Goal: Task Accomplishment & Management: Manage account settings

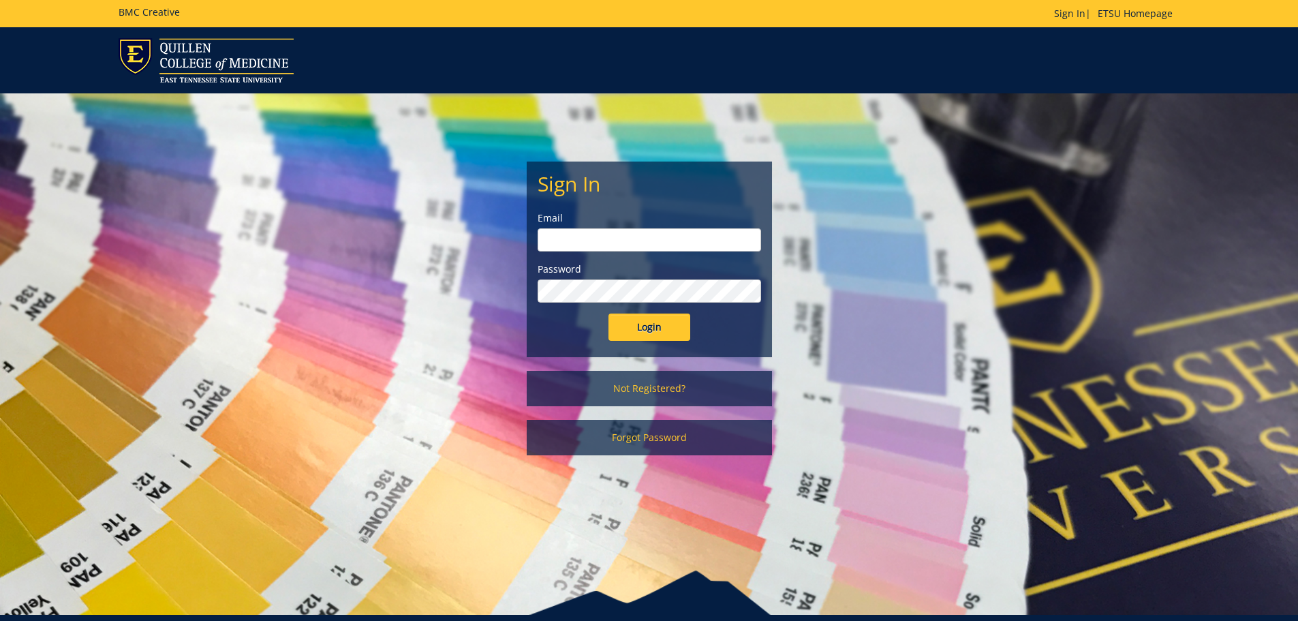
type input "rodeback@etsu.edu"
click at [618, 314] on input "Login" at bounding box center [649, 326] width 82 height 27
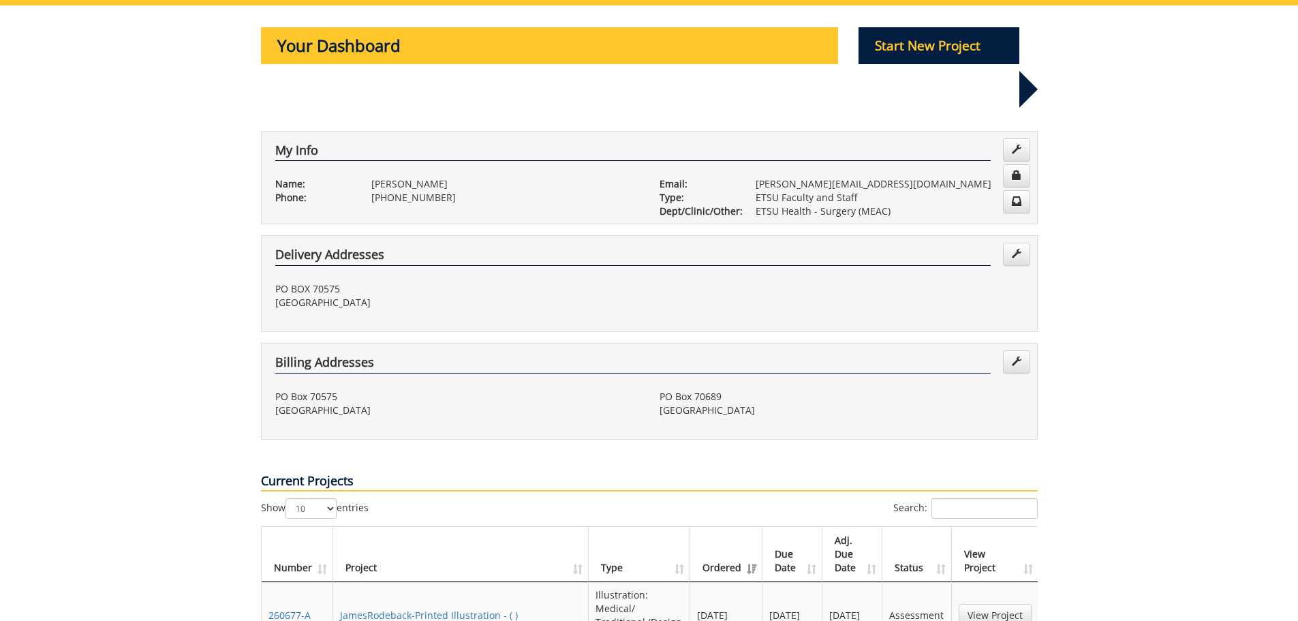
scroll to position [409, 0]
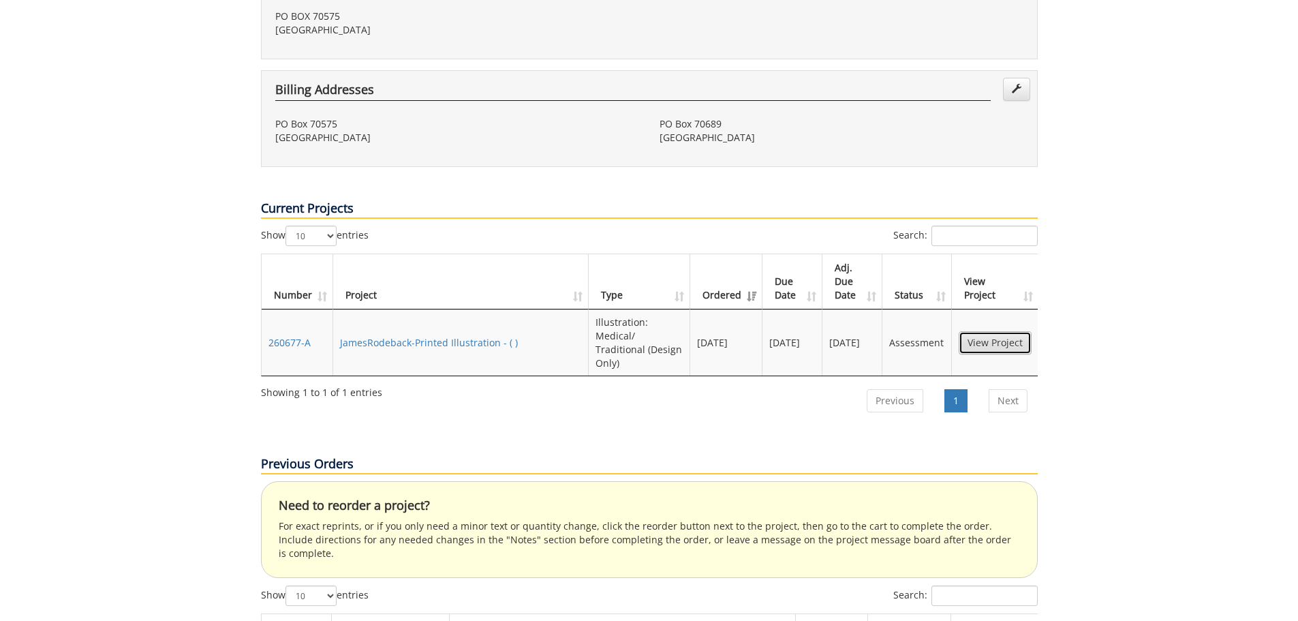
click at [989, 331] on link "View Project" at bounding box center [994, 342] width 73 height 23
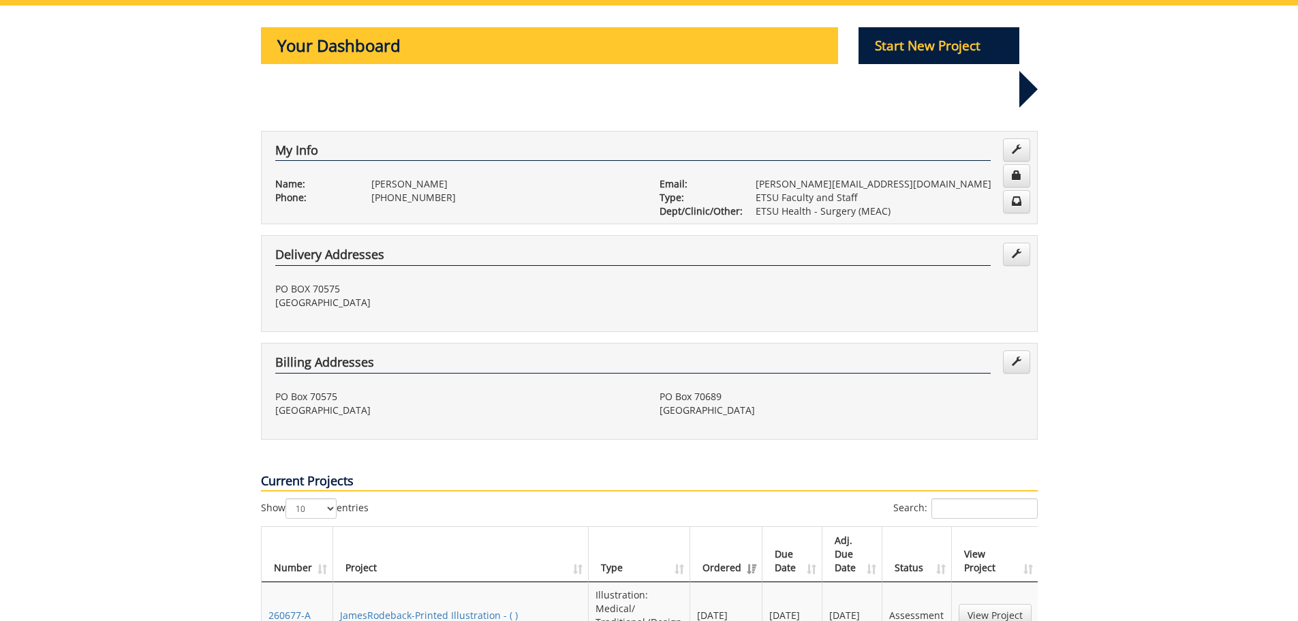
scroll to position [0, 0]
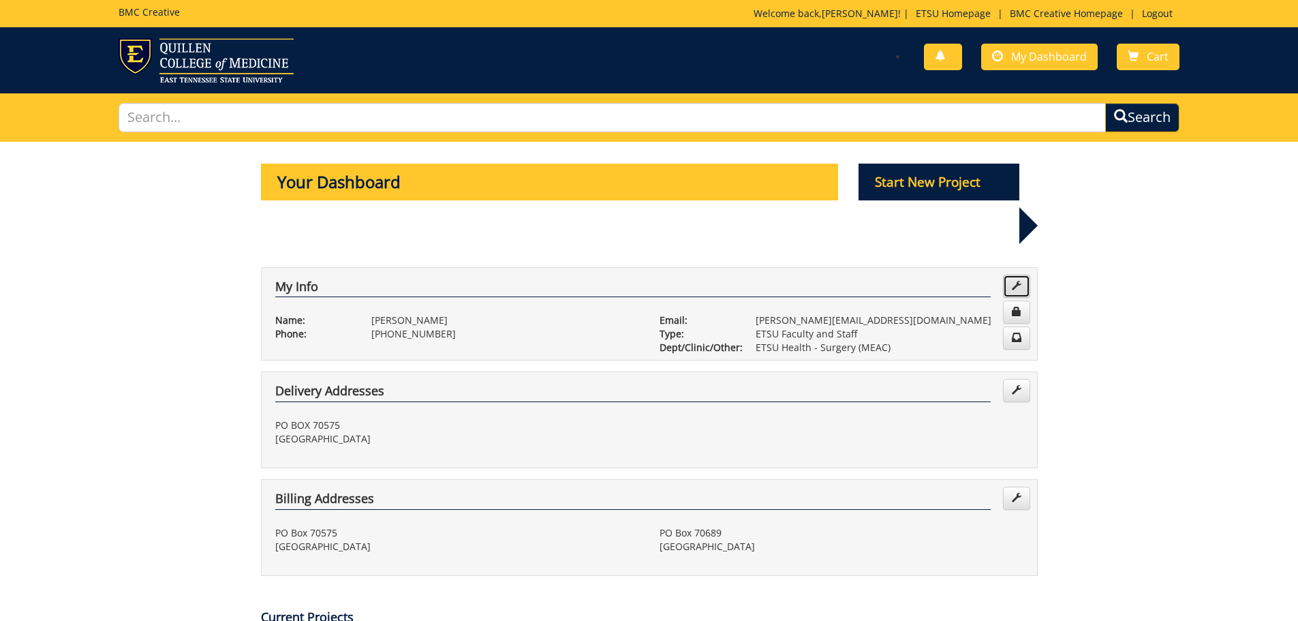
click at [1012, 281] on span at bounding box center [1016, 286] width 10 height 10
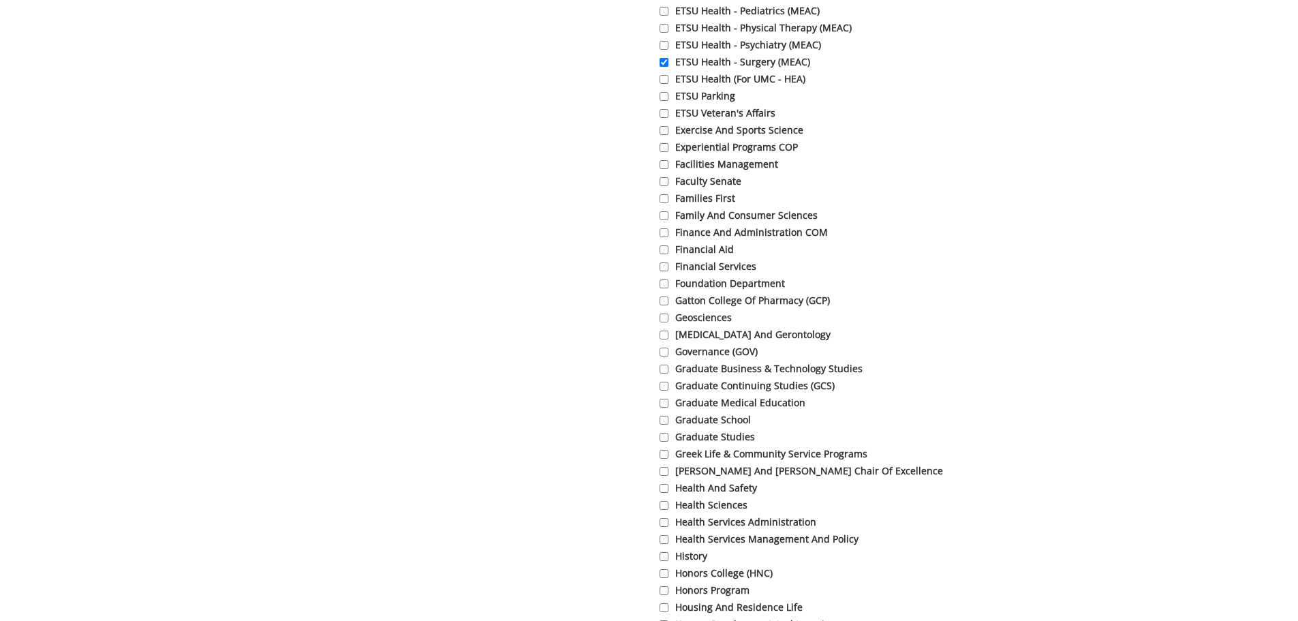
scroll to position [1975, 0]
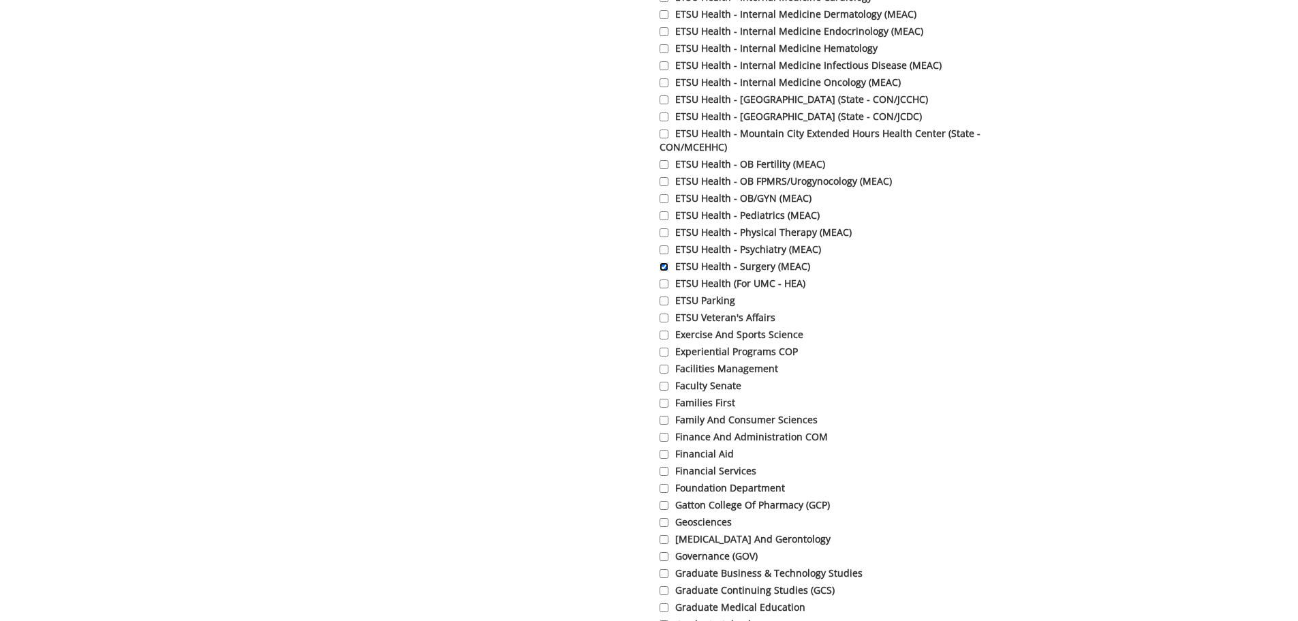
click at [661, 271] on input "ETSU Health - Surgery (MEAC)" at bounding box center [663, 266] width 9 height 9
checkbox input "false"
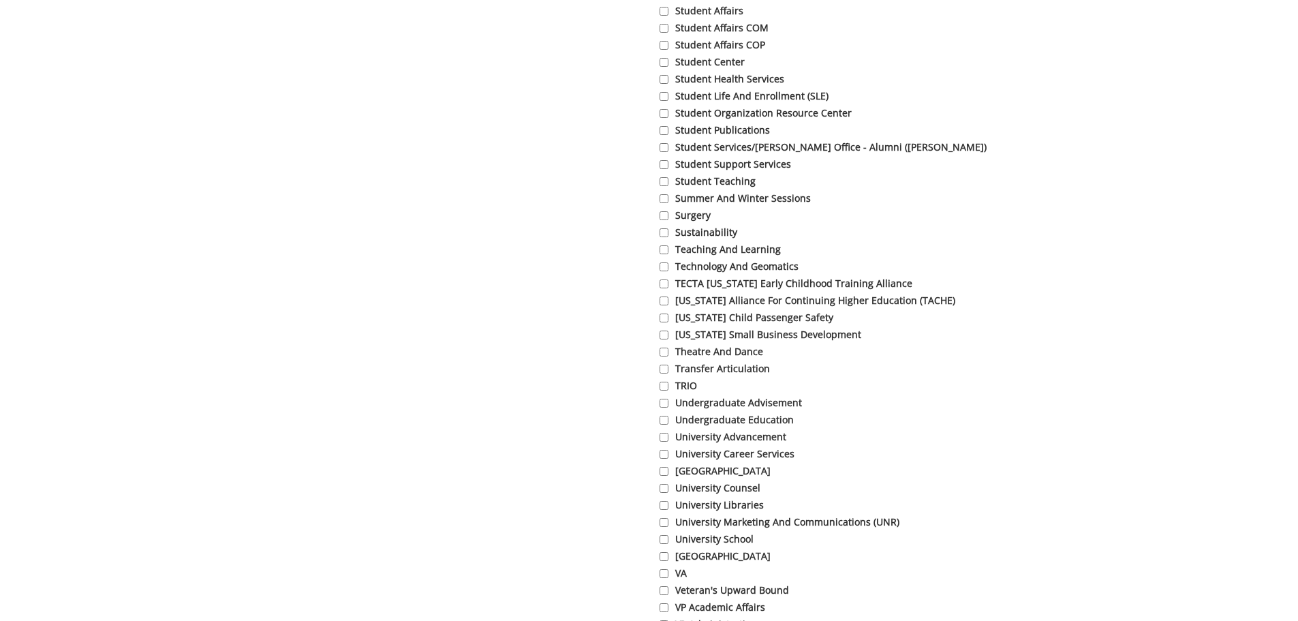
scroll to position [4632, 0]
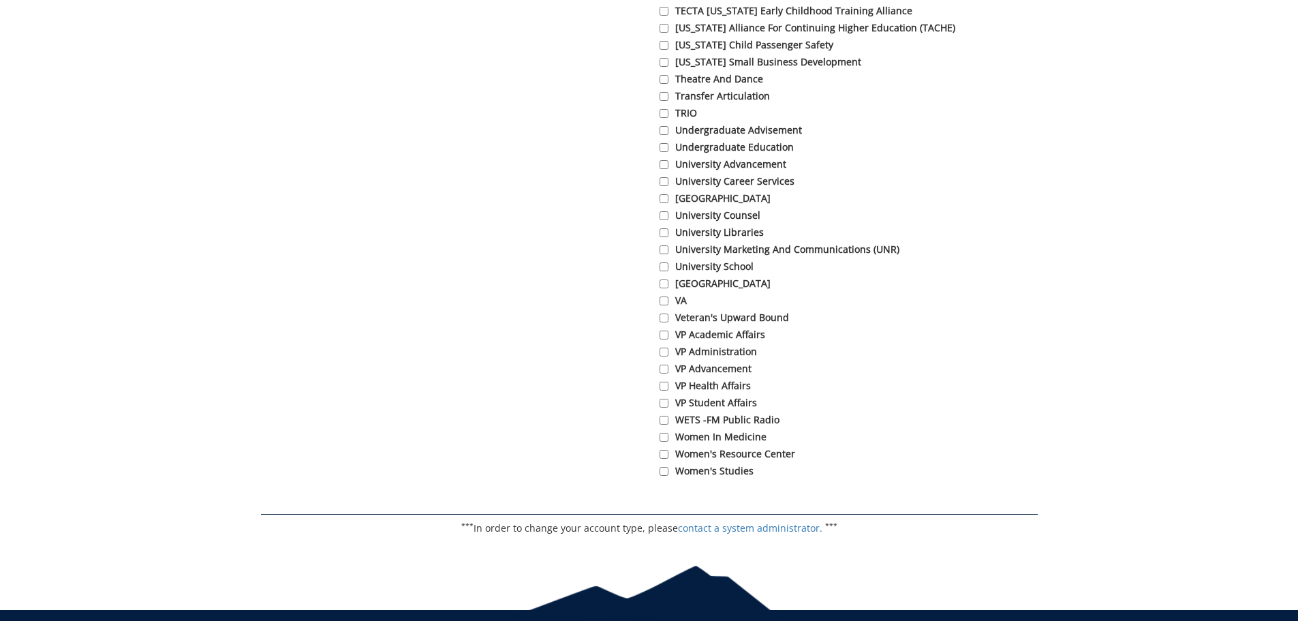
click at [678, 290] on label "[GEOGRAPHIC_DATA]" at bounding box center [848, 284] width 378 height 14
click at [668, 288] on input "[GEOGRAPHIC_DATA]" at bounding box center [663, 283] width 9 height 9
checkbox input "true"
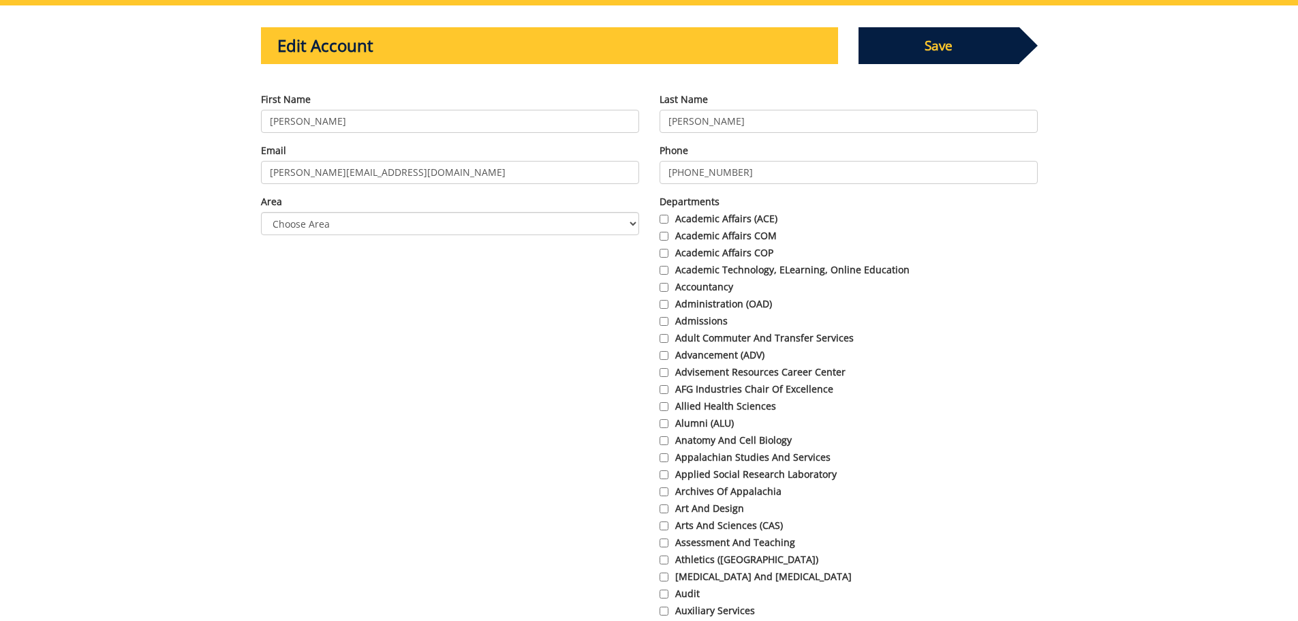
scroll to position [0, 0]
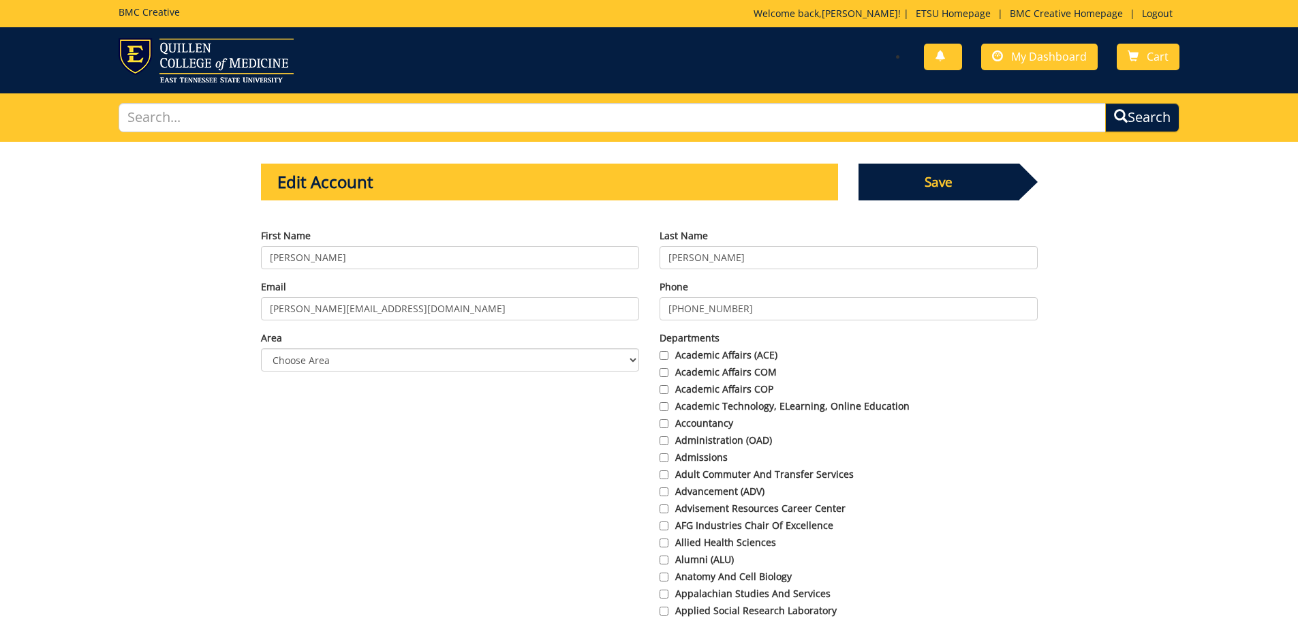
click at [940, 193] on span "Save" at bounding box center [938, 181] width 161 height 37
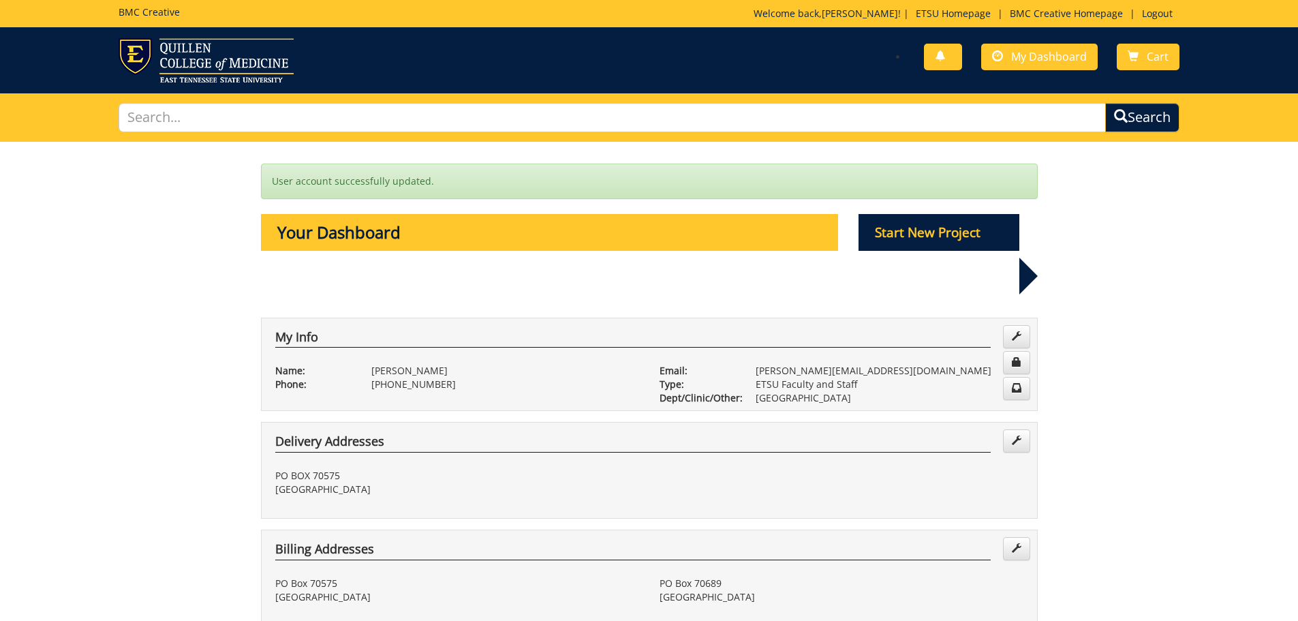
scroll to position [136, 0]
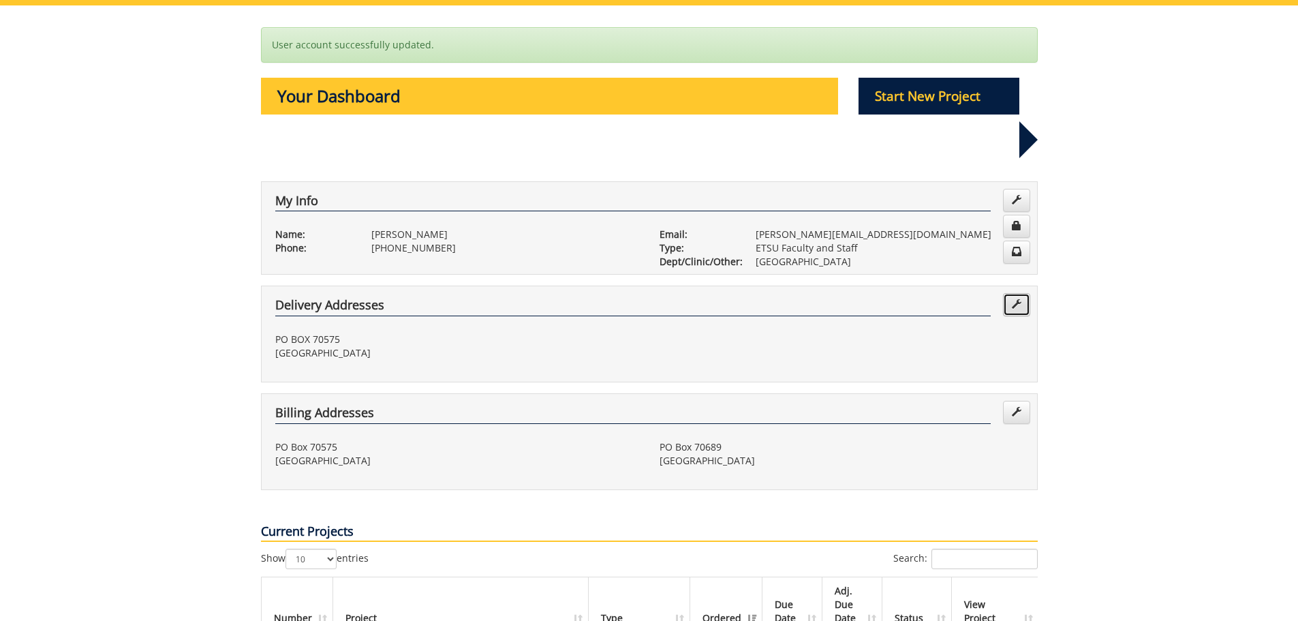
click at [1014, 299] on span at bounding box center [1016, 304] width 10 height 10
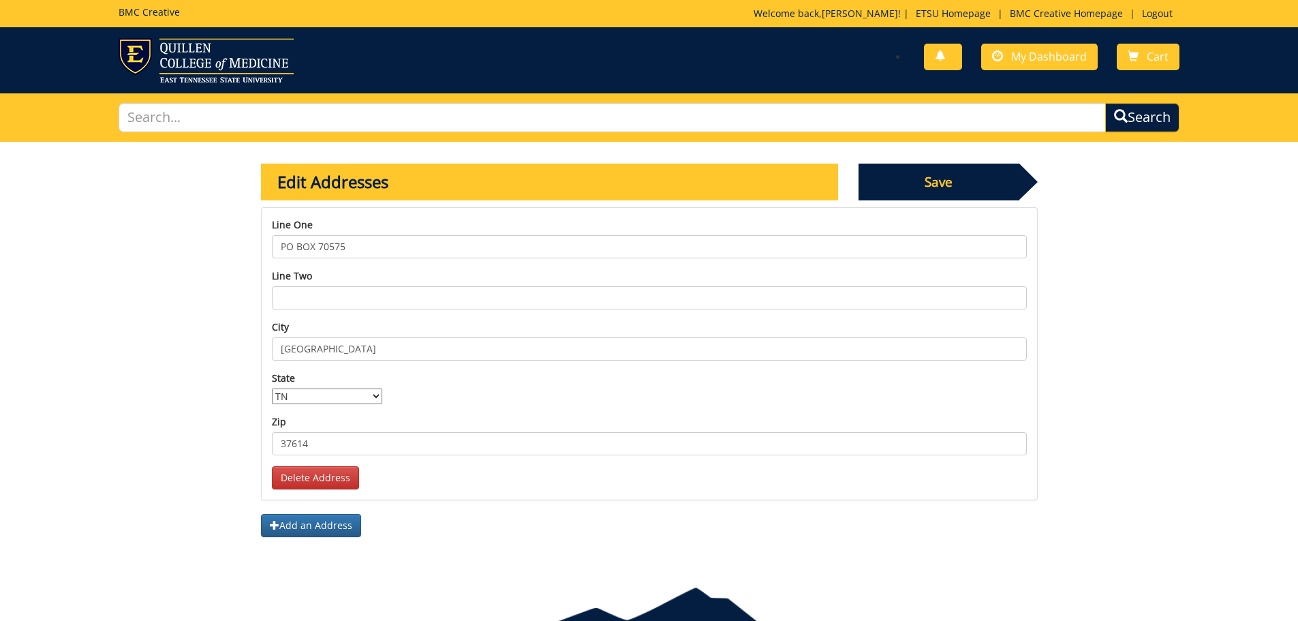
click at [349, 240] on input "PO BOX 70575" at bounding box center [649, 246] width 755 height 23
click at [315, 244] on input "PO BOX 70689" at bounding box center [649, 246] width 755 height 23
type input "PO Box 70689"
click at [943, 177] on span "Save" at bounding box center [938, 181] width 161 height 37
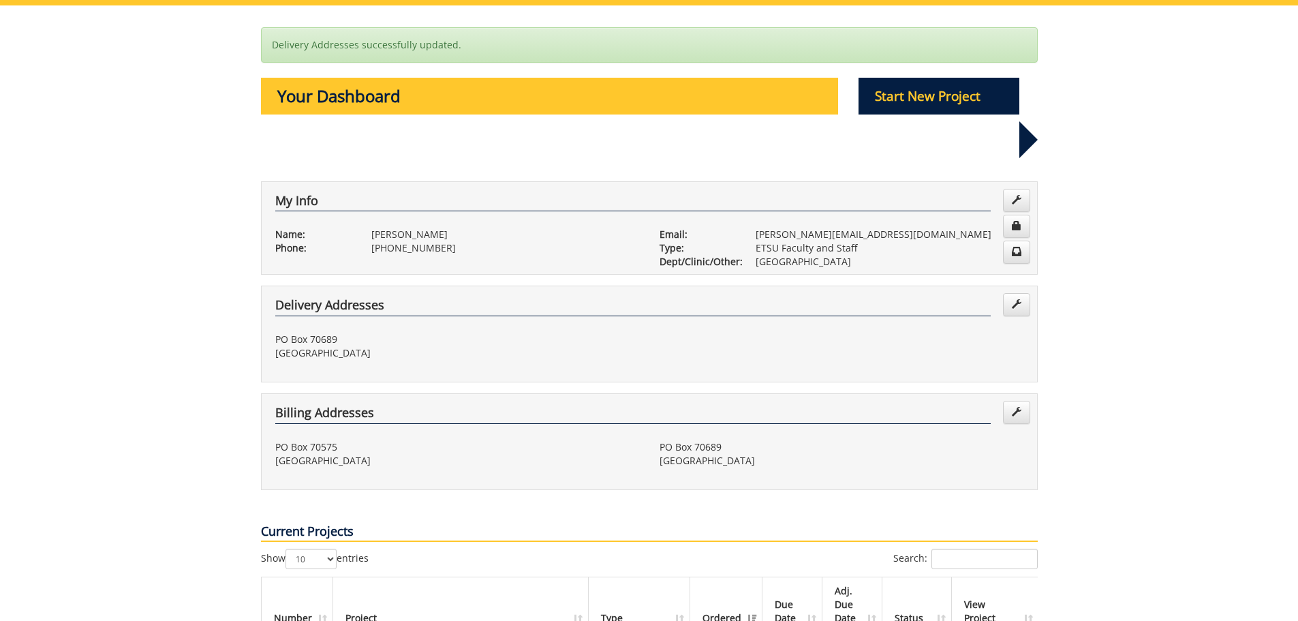
scroll to position [204, 0]
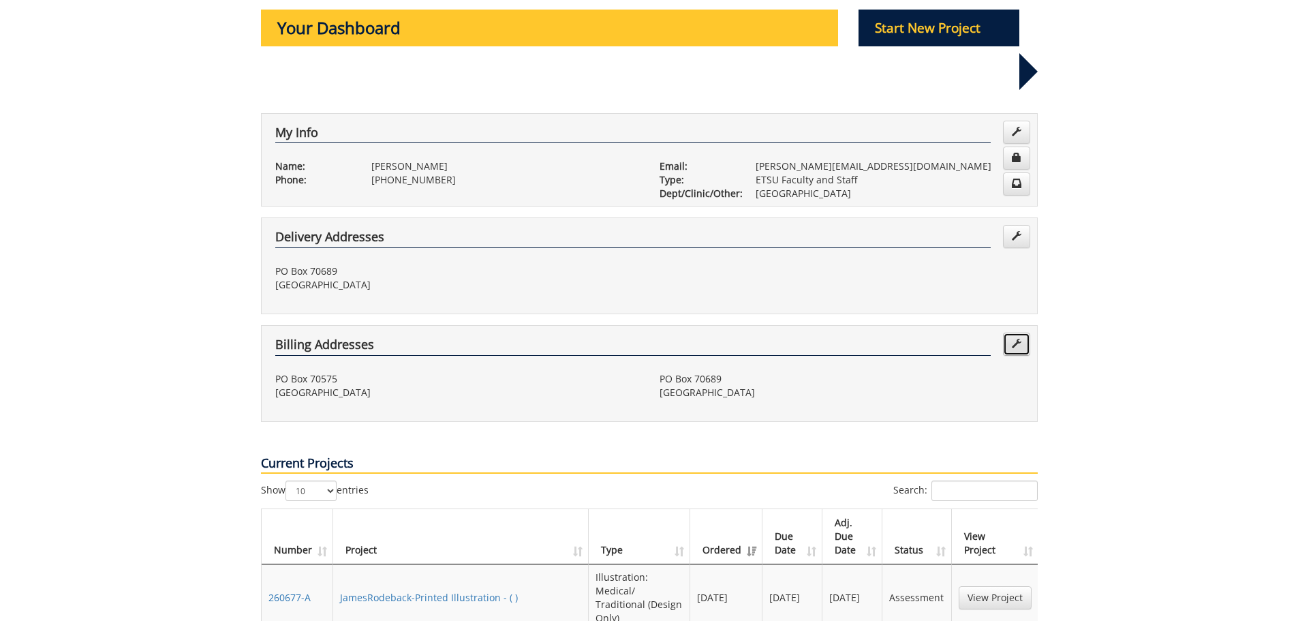
click at [1018, 339] on span at bounding box center [1016, 344] width 10 height 10
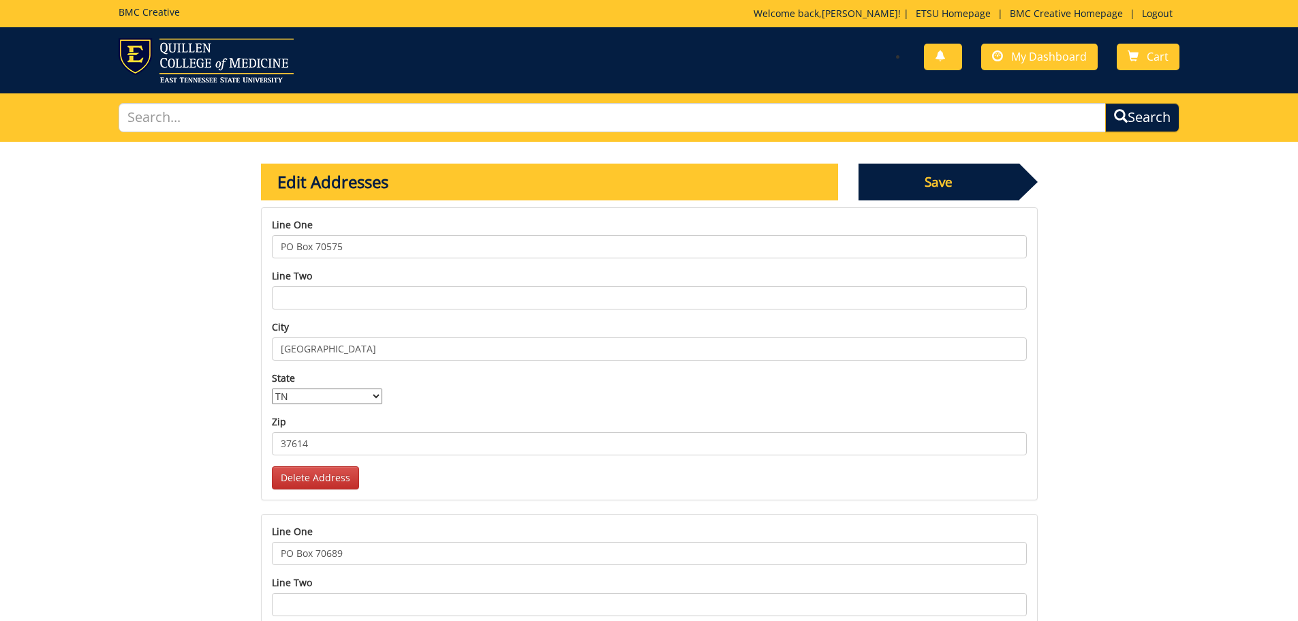
click at [358, 240] on input "PO Box 70575" at bounding box center [649, 246] width 755 height 23
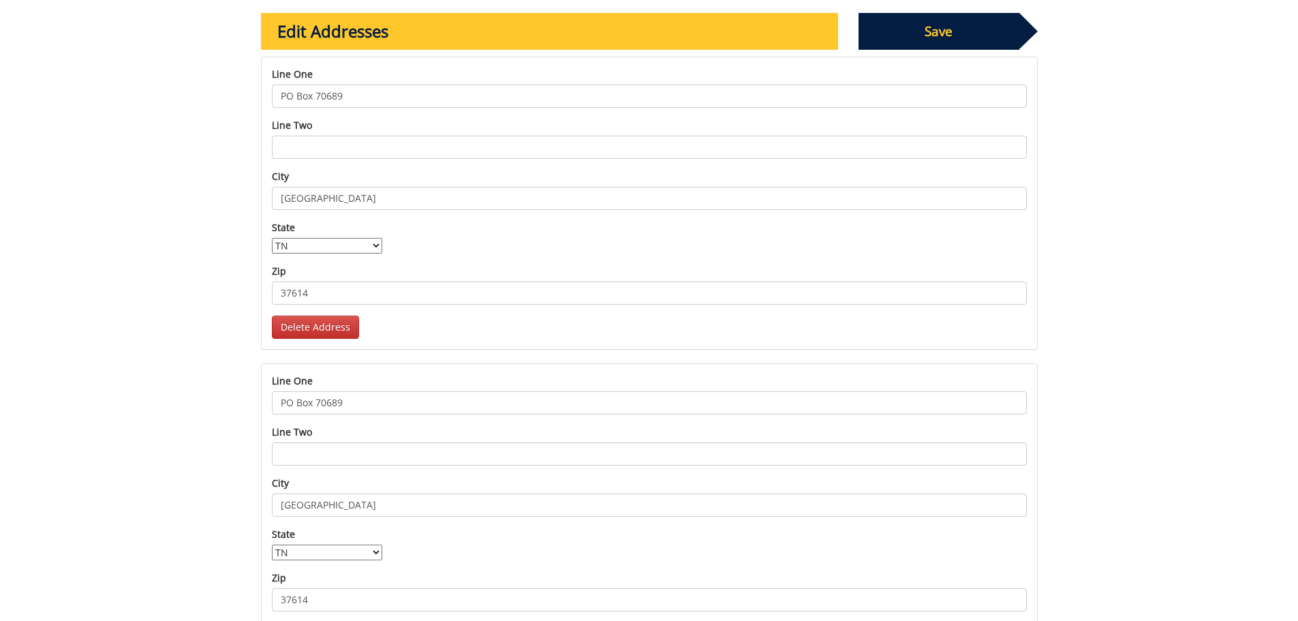
scroll to position [219, 0]
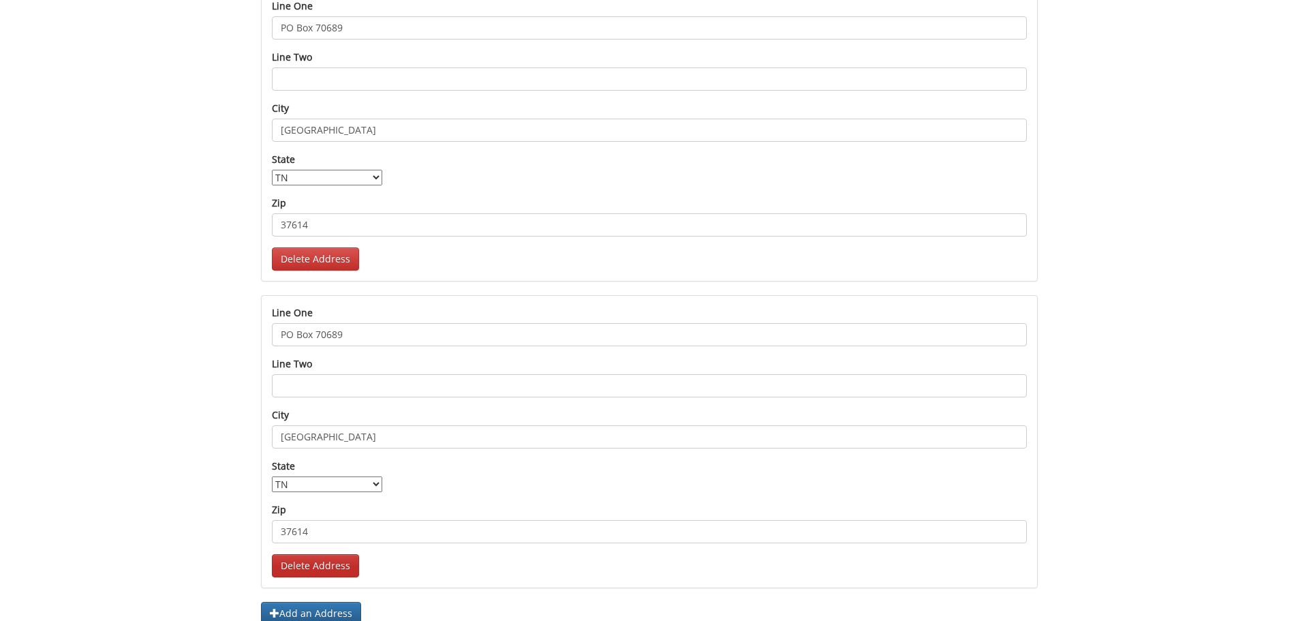
type input "PO Box 70689"
click at [332, 567] on link "Delete Address" at bounding box center [315, 565] width 87 height 23
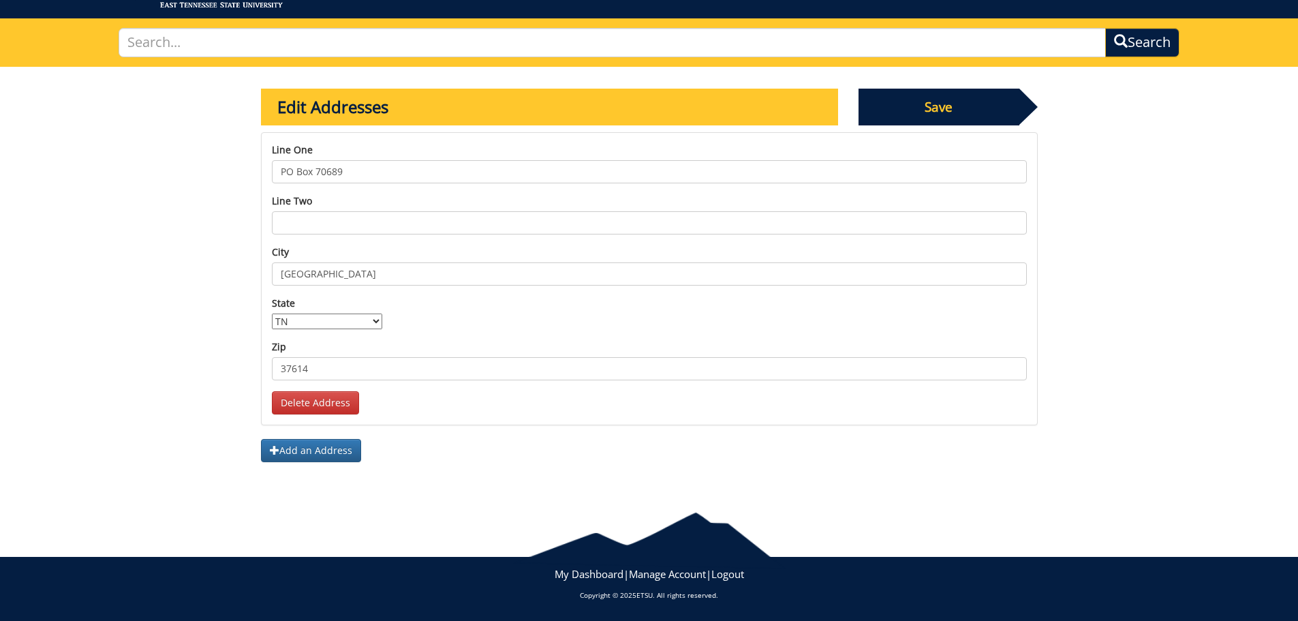
click at [954, 111] on span "Save" at bounding box center [938, 107] width 161 height 37
